Goal: Task Accomplishment & Management: Complete application form

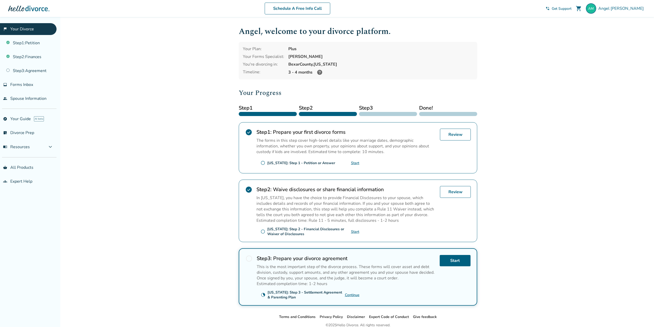
click at [352, 165] on link "Start" at bounding box center [355, 162] width 8 height 5
click at [463, 136] on link "Review" at bounding box center [455, 135] width 31 height 12
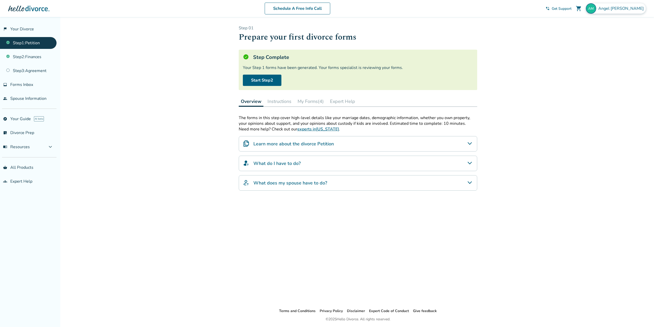
click at [630, 6] on span "[PERSON_NAME]" at bounding box center [622, 9] width 48 height 6
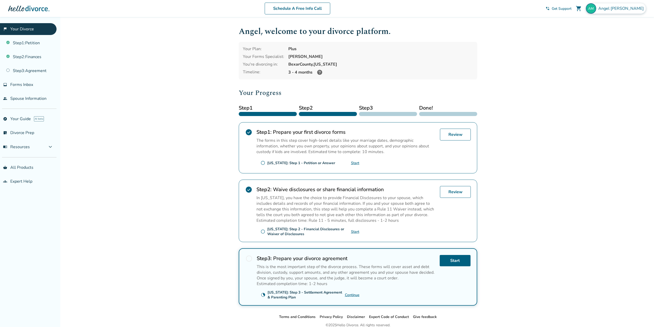
click at [624, 8] on span "[PERSON_NAME]" at bounding box center [622, 9] width 48 height 6
click at [596, 40] on link "Profile" at bounding box center [592, 45] width 12 height 10
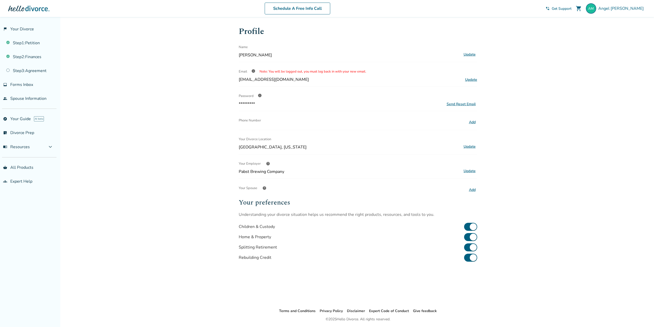
click at [475, 189] on button "Add" at bounding box center [473, 189] width 10 height 7
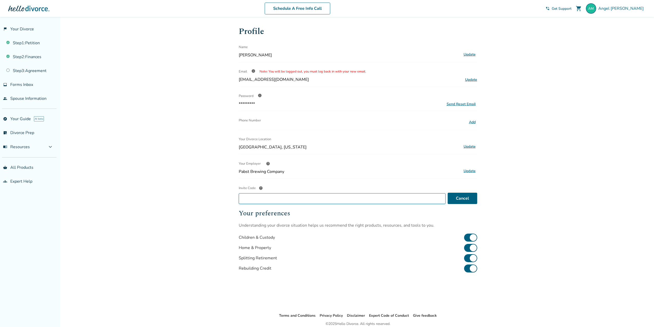
click at [335, 200] on input "Invite Code help" at bounding box center [342, 198] width 207 height 11
click at [211, 191] on div "Added to cart Profile Name Angel Moreno Update Email info Note: You will be log…" at bounding box center [327, 182] width 654 height 331
click at [258, 187] on div "help" at bounding box center [261, 188] width 10 height 10
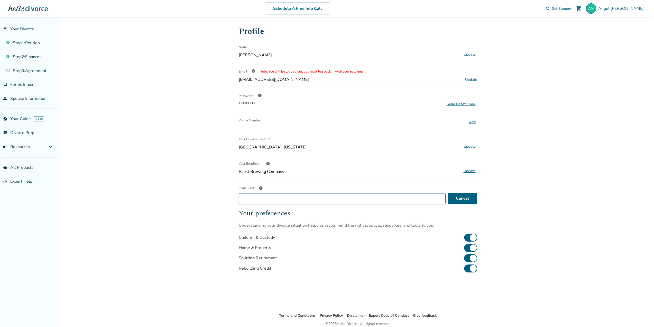
click at [258, 193] on input "Invite Code help" at bounding box center [342, 198] width 207 height 11
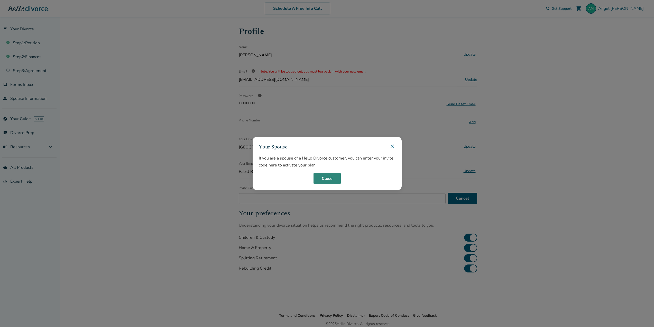
click at [323, 183] on button "Close" at bounding box center [327, 178] width 27 height 11
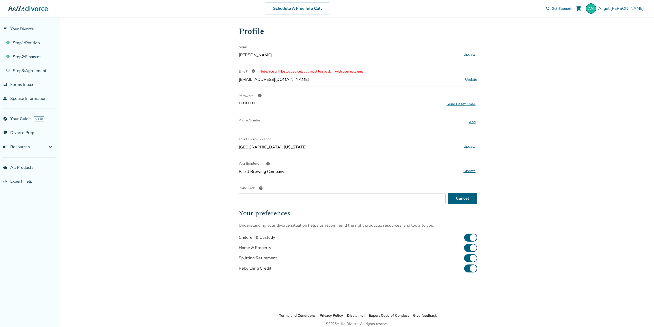
click at [178, 137] on div "Added to cart Profile Name Angel Moreno Update Email info Note: You will be log…" at bounding box center [327, 182] width 654 height 331
click at [21, 100] on link "people Spouse Information" at bounding box center [28, 99] width 57 height 12
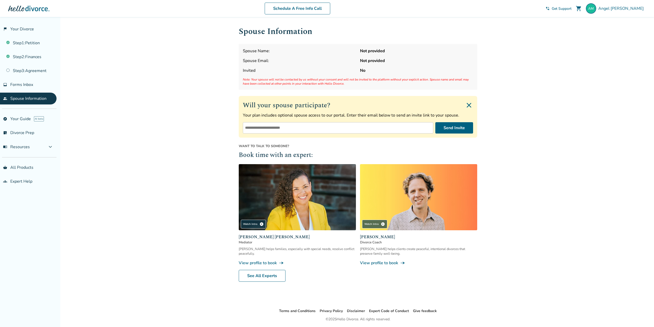
click at [306, 132] on input "email" at bounding box center [338, 127] width 190 height 11
type input "**********"
click at [455, 130] on button "Send Invite" at bounding box center [454, 127] width 38 height 11
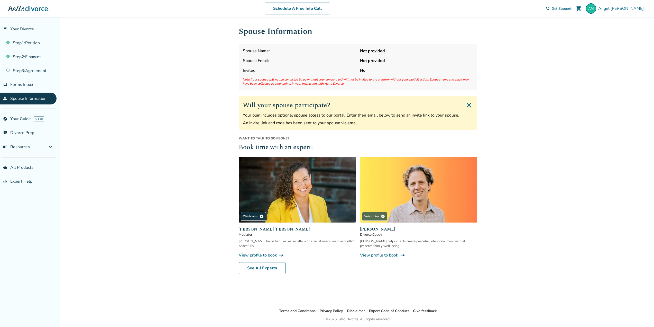
click at [472, 105] on img "Close invite form" at bounding box center [469, 105] width 8 height 8
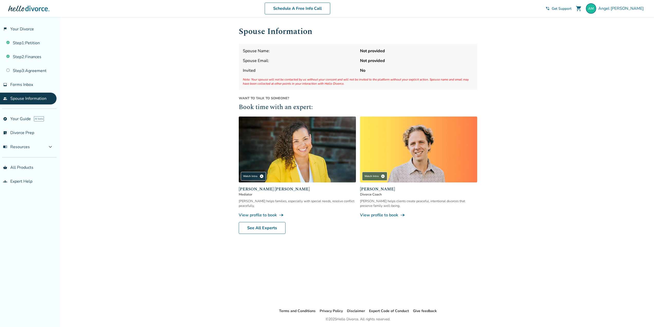
click at [292, 67] on div "Spouse Name: Not provided Spouse Email: Not provided Invited No Note: Your spou…" at bounding box center [358, 67] width 239 height 46
click at [282, 75] on div "Spouse Name: Not provided Spouse Email: Not provided Invited No Note: Your spou…" at bounding box center [358, 67] width 239 height 46
click at [17, 99] on link "people Spouse Information" at bounding box center [28, 99] width 57 height 12
click at [20, 87] on span "Forms Inbox" at bounding box center [21, 85] width 23 height 6
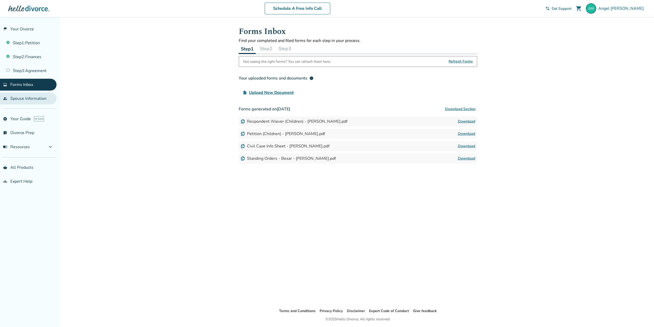
click at [22, 99] on link "people Spouse Information" at bounding box center [28, 99] width 57 height 12
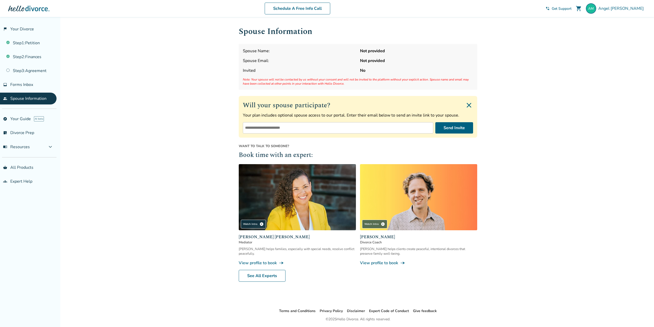
click at [319, 126] on input "email" at bounding box center [338, 127] width 190 height 11
click at [309, 129] on input "email" at bounding box center [338, 127] width 190 height 11
type input "**********"
click at [448, 133] on button "Send Invite" at bounding box center [454, 127] width 38 height 11
